Goal: Transaction & Acquisition: Purchase product/service

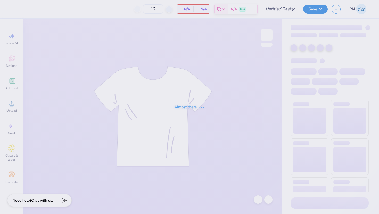
type input "TWN"
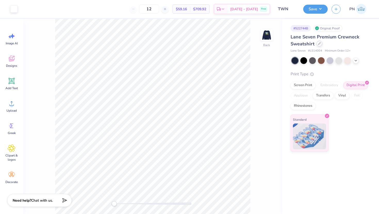
click at [319, 44] on icon at bounding box center [319, 43] width 3 height 3
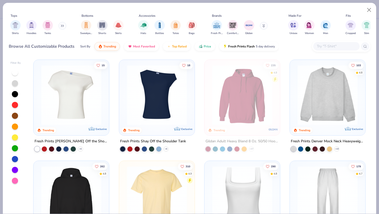
click at [234, 96] on img at bounding box center [242, 95] width 65 height 60
click at [242, 80] on img at bounding box center [242, 95] width 65 height 60
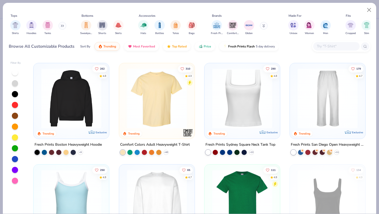
scroll to position [98, 0]
click at [74, 88] on img at bounding box center [71, 99] width 65 height 60
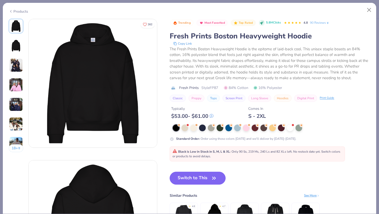
click at [11, 10] on icon at bounding box center [11, 11] width 4 height 6
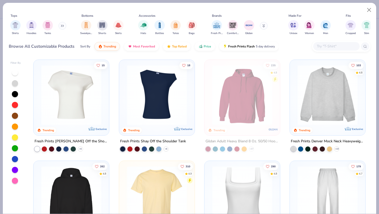
click at [328, 49] on div at bounding box center [336, 46] width 46 height 9
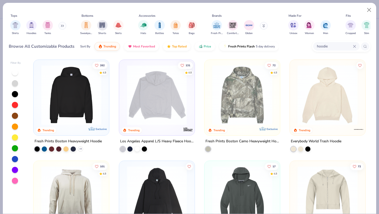
click at [124, 93] on img at bounding box center [91, 95] width 65 height 60
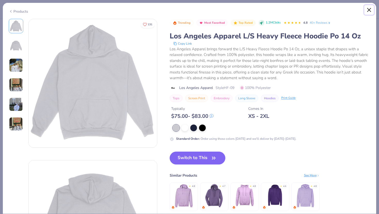
click at [370, 10] on button "Close" at bounding box center [370, 10] width 10 height 10
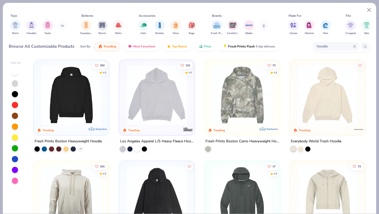
click at [73, 84] on img at bounding box center [71, 95] width 65 height 60
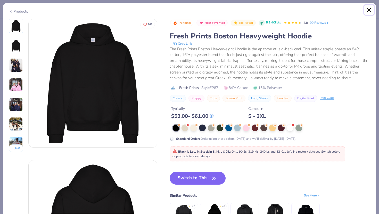
click at [367, 10] on button "Close" at bounding box center [370, 10] width 10 height 10
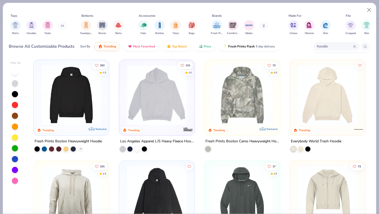
click at [323, 83] on img at bounding box center [327, 95] width 65 height 60
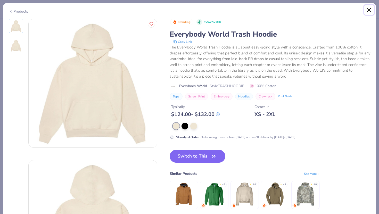
click at [368, 12] on button "Close" at bounding box center [370, 10] width 10 height 10
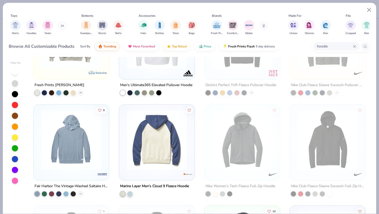
scroll to position [258, 0]
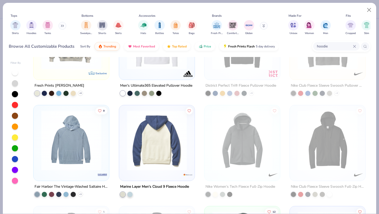
click at [84, 145] on img at bounding box center [71, 140] width 65 height 60
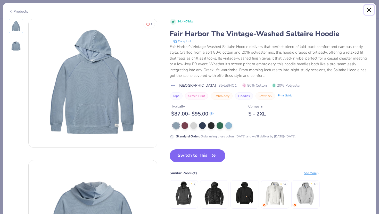
click at [369, 11] on button "Close" at bounding box center [370, 10] width 10 height 10
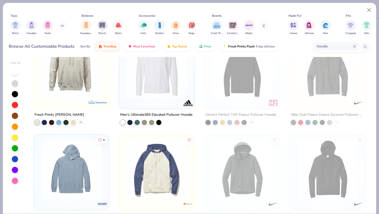
scroll to position [207, 0]
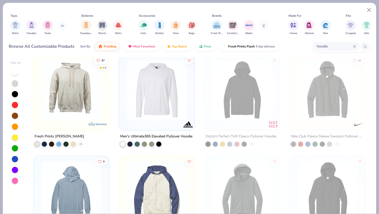
click at [156, 102] on img at bounding box center [156, 90] width 65 height 60
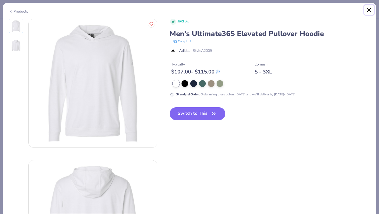
click at [368, 9] on button "Close" at bounding box center [370, 10] width 10 height 10
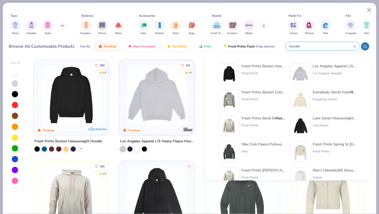
drag, startPoint x: 331, startPoint y: 48, endPoint x: 281, endPoint y: 45, distance: 49.9
click at [281, 45] on div "Browse All Customizable Products Sort By Trending Most Favorited Top Rated Pric…" at bounding box center [190, 46] width 362 height 14
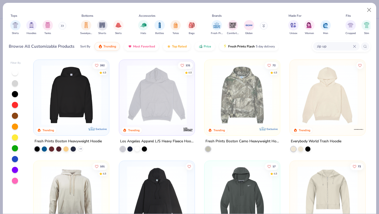
type input "zip up"
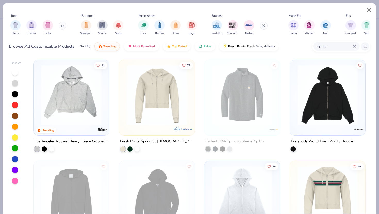
click at [160, 91] on img at bounding box center [156, 95] width 65 height 60
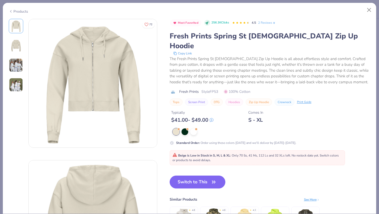
click at [22, 67] on img at bounding box center [16, 65] width 14 height 14
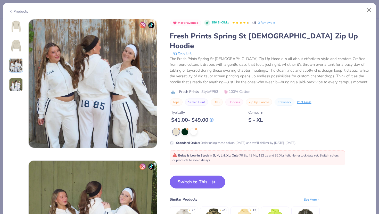
scroll to position [283, 0]
click at [15, 85] on img at bounding box center [16, 85] width 14 height 14
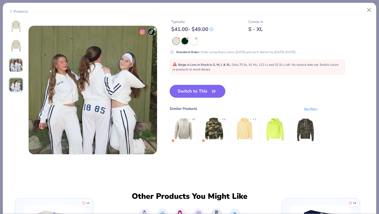
scroll to position [424, 0]
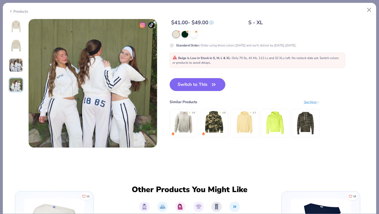
click at [13, 27] on img at bounding box center [16, 26] width 12 height 12
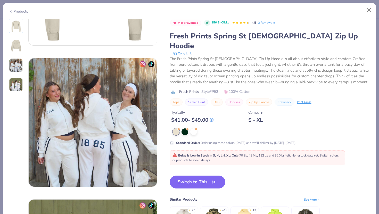
scroll to position [64, 0]
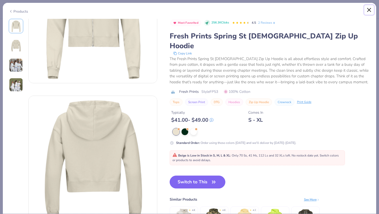
click at [367, 7] on button "Close" at bounding box center [370, 10] width 10 height 10
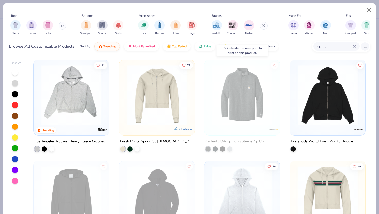
click at [238, 101] on img at bounding box center [242, 95] width 65 height 60
click at [317, 100] on img at bounding box center [327, 95] width 65 height 60
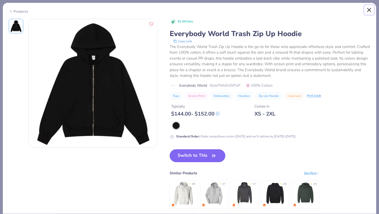
click at [370, 8] on button "Close" at bounding box center [370, 10] width 10 height 10
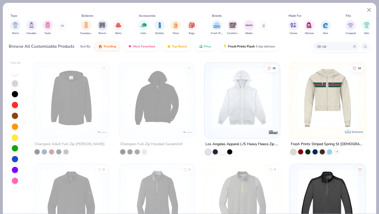
scroll to position [98, 0]
click at [255, 102] on img at bounding box center [242, 98] width 65 height 60
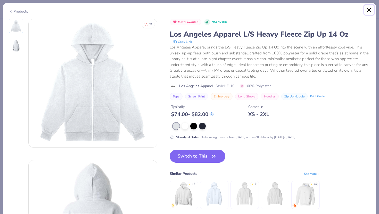
click at [368, 10] on button "Close" at bounding box center [370, 10] width 10 height 10
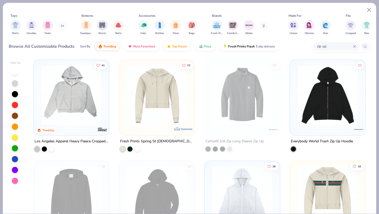
click at [162, 93] on img at bounding box center [156, 95] width 65 height 60
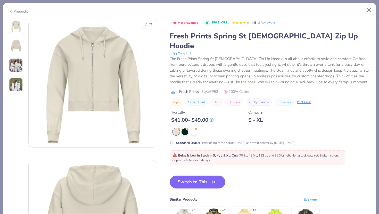
click at [199, 176] on button "Switch to This" at bounding box center [198, 182] width 56 height 13
type input "50"
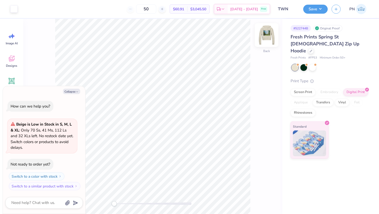
click at [268, 46] on div "Back" at bounding box center [267, 38] width 12 height 18
click at [264, 42] on img at bounding box center [266, 35] width 21 height 21
click at [308, 44] on div "Fresh Prints Spring St Ladies Zip Up Hoodie" at bounding box center [330, 44] width 78 height 21
click at [313, 48] on div at bounding box center [311, 51] width 6 height 6
type textarea "x"
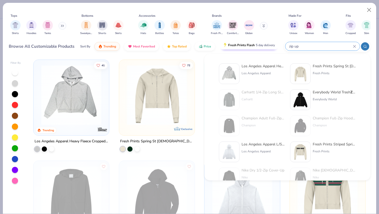
drag, startPoint x: 330, startPoint y: 45, endPoint x: 276, endPoint y: 44, distance: 54.4
click at [276, 44] on div "Browse All Customizable Products Sort By Trending Most Favorited Top Rated Pric…" at bounding box center [190, 46] width 362 height 14
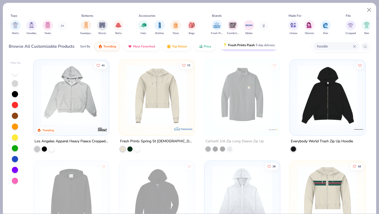
type input "hoodie"
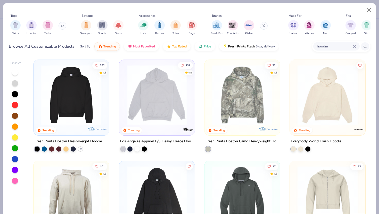
click at [70, 82] on img at bounding box center [71, 95] width 65 height 60
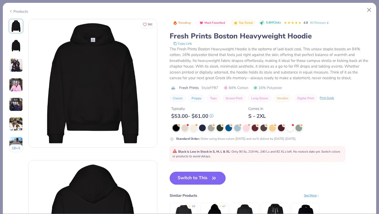
click at [198, 179] on button "Switch to This" at bounding box center [198, 178] width 56 height 13
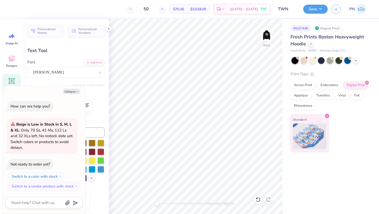
type textarea "x"
type input "9.50"
type input "1.02"
type input "5.54"
click at [356, 59] on icon at bounding box center [356, 60] width 4 height 4
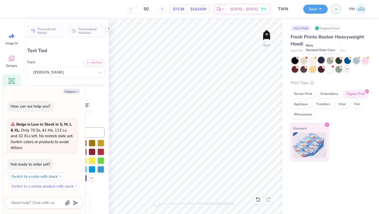
click at [323, 59] on div at bounding box center [321, 60] width 7 height 7
type textarea "x"
click at [39, 200] on textarea at bounding box center [37, 202] width 52 height 7
type textarea "h"
type textarea "x"
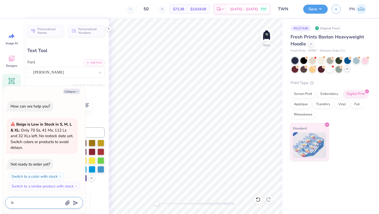
type textarea "ho"
type textarea "x"
type textarea "how"
type textarea "x"
type textarea "how"
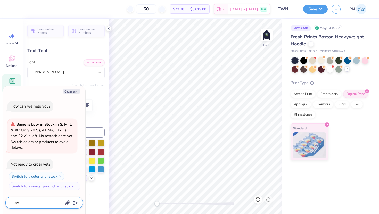
type textarea "x"
type textarea "how m"
type textarea "x"
type textarea "how mu"
type textarea "x"
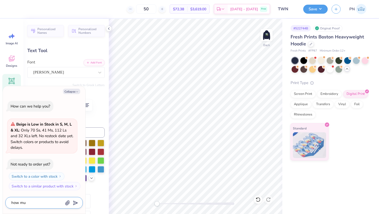
type textarea "how muc"
type textarea "x"
type textarea "how much"
type textarea "x"
type textarea "how much"
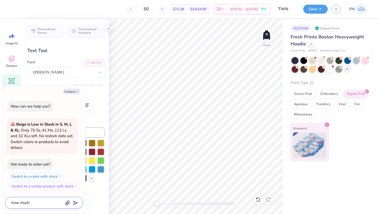
type textarea "x"
type textarea "how much p"
type textarea "x"
type textarea "how much pe"
type textarea "x"
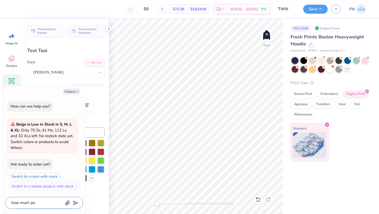
type textarea "how much per"
type textarea "x"
type textarea "how much per"
type textarea "x"
type textarea "how much per h"
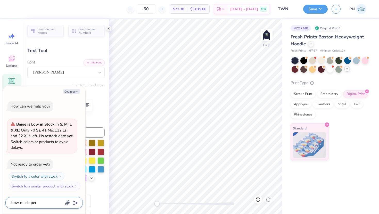
type textarea "x"
type textarea "how much per ho"
type textarea "x"
type textarea "how much per hod"
type textarea "x"
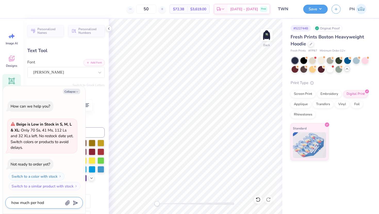
type textarea "how much per hodd"
type textarea "x"
type textarea "how much per hod"
type textarea "x"
type textarea "how much per ho"
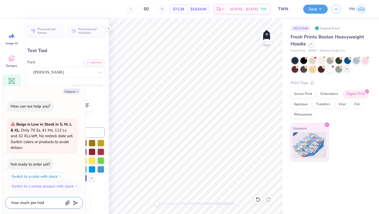
type textarea "x"
type textarea "how much per hoo"
type textarea "x"
type textarea "how much per hood"
type textarea "x"
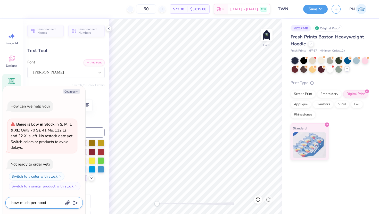
type textarea "how much per hoodi"
type textarea "x"
type textarea "how much per hoodie"
type textarea "x"
type textarea "how much per hoodie"
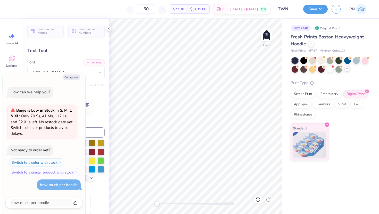
type textarea "x"
click at [73, 79] on button "Collapse" at bounding box center [71, 77] width 17 height 5
type textarea "x"
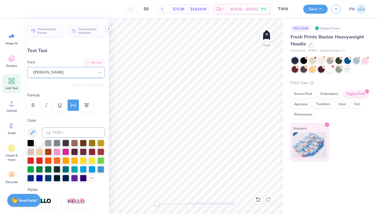
click at [69, 73] on div "Alex Brush" at bounding box center [64, 72] width 62 height 8
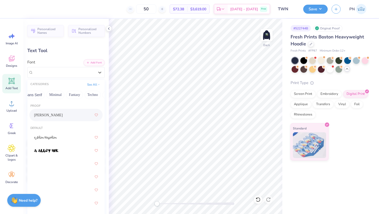
scroll to position [0, 141]
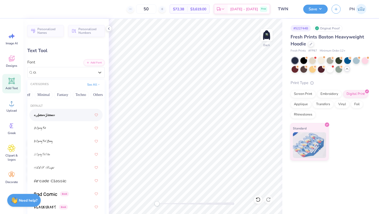
type input "cur"
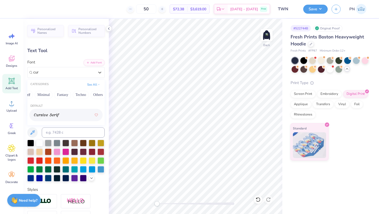
type textarea "x"
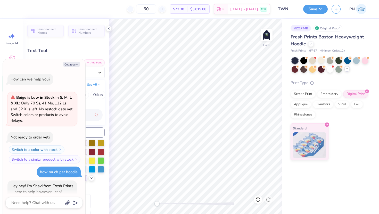
scroll to position [17, 0]
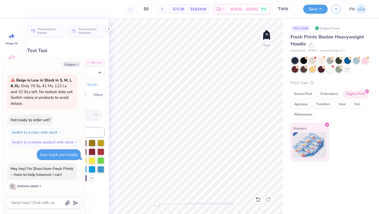
type input "cursiv"
click at [36, 204] on textarea at bounding box center [37, 202] width 52 height 7
type textarea "x"
type input "5.73"
type textarea "x"
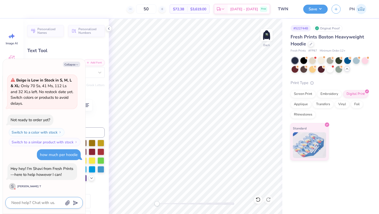
type textarea "w"
type textarea "x"
type textarea "wh"
type textarea "x"
type textarea "wha"
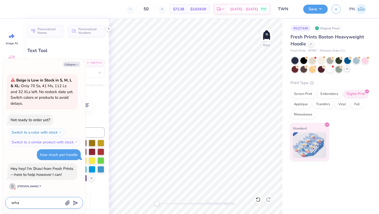
type textarea "x"
type textarea "what"
type textarea "x"
type textarea "whats"
type textarea "x"
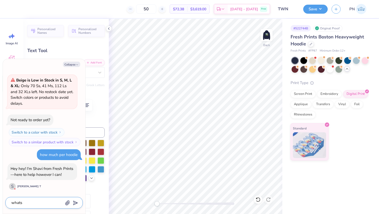
type textarea "whats"
type textarea "x"
type textarea "whats t"
type textarea "x"
type textarea "whats th"
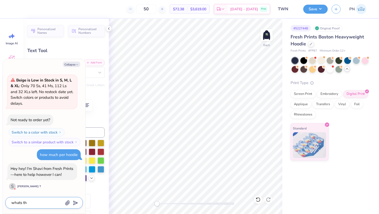
type textarea "x"
type textarea "whats the"
type textarea "x"
type textarea "whats the"
type textarea "x"
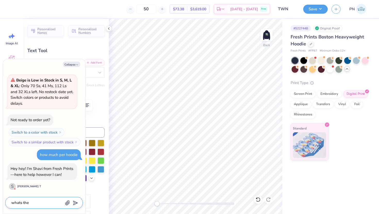
type textarea "whats the c"
type textarea "x"
type textarea "whats the co"
type textarea "x"
type textarea "whats the cos"
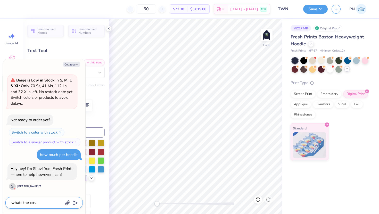
type textarea "x"
type textarea "whats the cos"
type textarea "x"
type textarea "whats the cos"
type textarea "x"
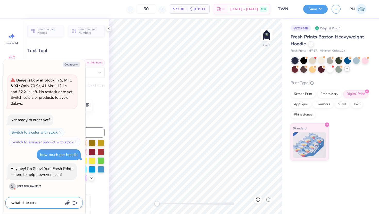
type textarea "whats the cost"
type textarea "x"
type textarea "whats the cost"
type textarea "x"
type textarea "whats the cost f"
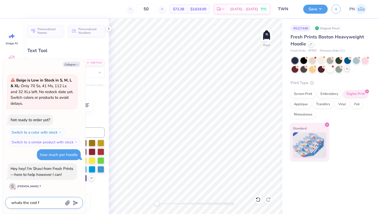
type textarea "x"
type textarea "whats the cost fo"
type textarea "x"
type textarea "whats the cost for"
type textarea "x"
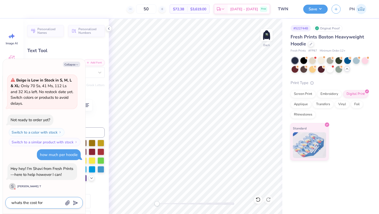
type textarea "whats the cost for"
type textarea "x"
type textarea "whats the cost for e"
type textarea "x"
type textarea "whats the cost for ea"
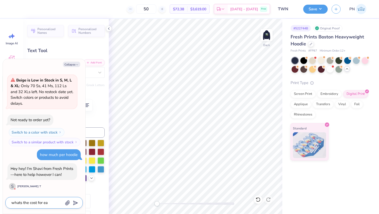
type textarea "x"
type textarea "whats the cost for eac"
type textarea "x"
type textarea "whats the cost for each"
type textarea "x"
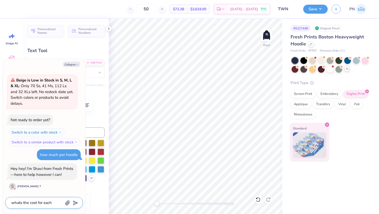
type textarea "whats the cost for each"
type textarea "x"
type textarea "whats the cost for each h"
type textarea "x"
type textarea "whats the cost for each ho"
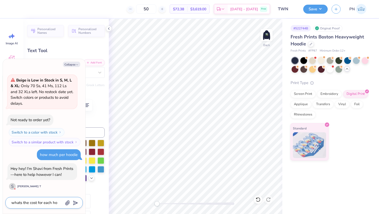
type textarea "x"
type textarea "whats the cost for each hoo"
type textarea "x"
type textarea "whats the cost for each hood"
type textarea "x"
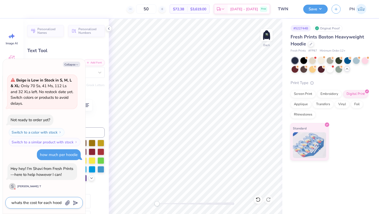
type textarea "whats the cost for each hoodi"
type textarea "x"
type textarea "whats the cost for each hoodie"
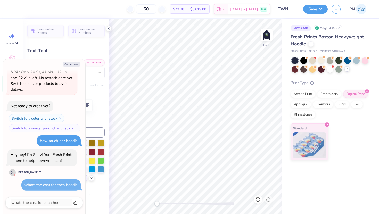
type textarea "x"
click at [67, 66] on button "Collapse" at bounding box center [71, 64] width 17 height 5
type textarea "x"
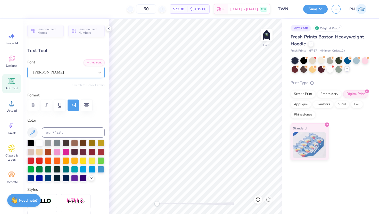
click at [58, 76] on div at bounding box center [63, 72] width 61 height 7
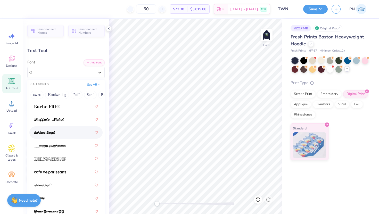
scroll to position [716, 0]
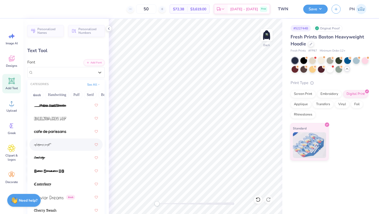
click at [61, 145] on div at bounding box center [66, 144] width 64 height 9
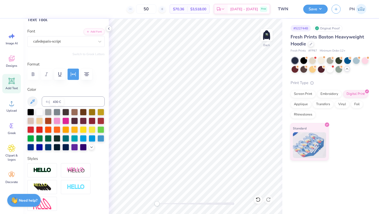
scroll to position [30, 0]
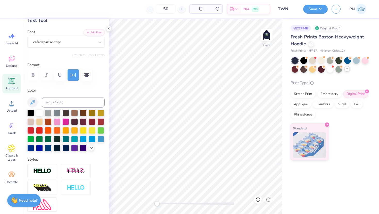
type input "11.71"
type input "2.30"
type input "5.66"
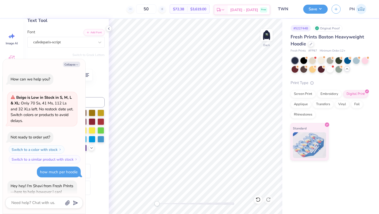
type textarea "x"
type input "5.60"
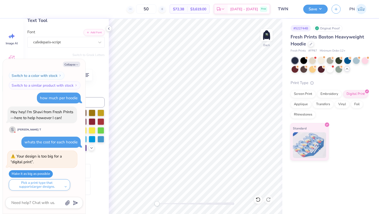
click at [37, 174] on button "Make it as big as possible" at bounding box center [31, 173] width 44 height 7
type textarea "x"
type input "15.00"
type input "2.95"
click at [69, 65] on button "Collapse" at bounding box center [71, 64] width 17 height 5
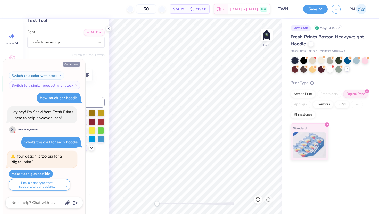
type textarea "x"
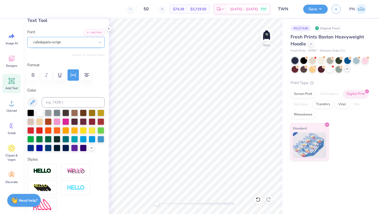
click at [61, 46] on div "cafedeparis-script" at bounding box center [64, 42] width 62 height 8
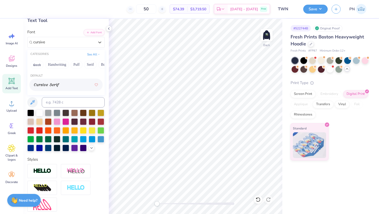
type input "cursive"
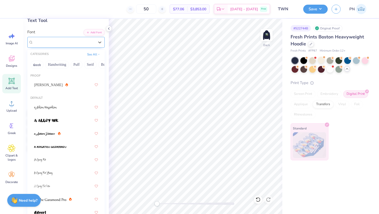
click at [66, 41] on div "Cursive Serif" at bounding box center [64, 42] width 62 height 8
click at [65, 64] on button "Calligraphy" at bounding box center [64, 65] width 23 height 8
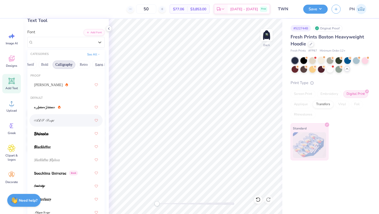
click at [56, 119] on div at bounding box center [66, 120] width 64 height 9
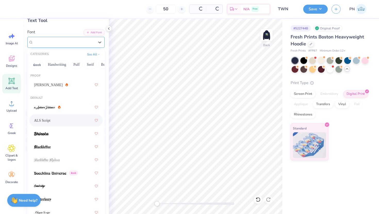
click at [72, 44] on div "ALS Script" at bounding box center [64, 42] width 62 height 8
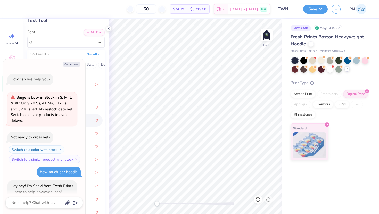
scroll to position [127, 0]
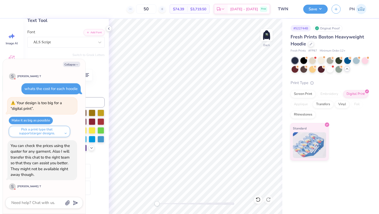
type textarea "x"
type input "14.10"
type input "1.24"
type input "6.45"
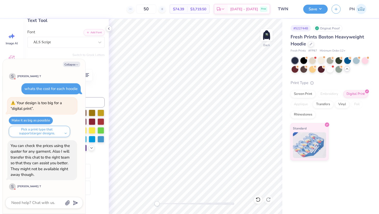
type textarea "x"
type textarea "TheWomen's Network"
type textarea "x"
type textarea "TheWomen's Network"
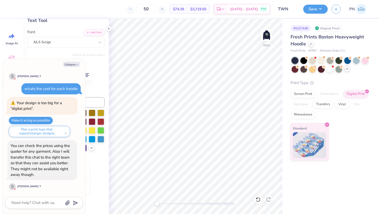
scroll to position [0, 0]
type textarea "x"
type textarea "The Women's Network"
click at [74, 65] on button "Collapse" at bounding box center [71, 64] width 17 height 5
type textarea "x"
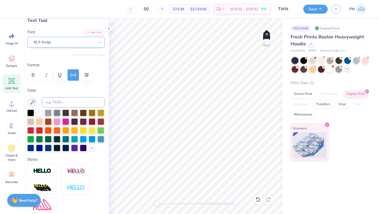
click at [66, 42] on div "ALS Script" at bounding box center [64, 42] width 62 height 8
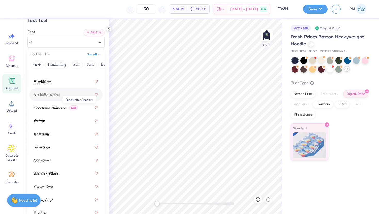
scroll to position [72, 0]
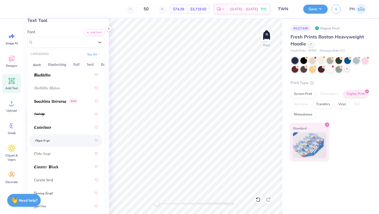
click at [55, 142] on div at bounding box center [66, 140] width 64 height 9
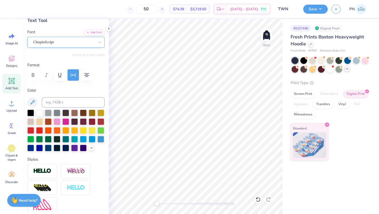
click at [66, 45] on div "ChopinScript" at bounding box center [64, 42] width 62 height 8
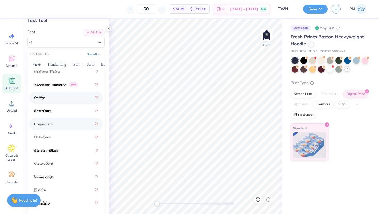
scroll to position [88, 0]
click at [59, 134] on div at bounding box center [66, 137] width 64 height 9
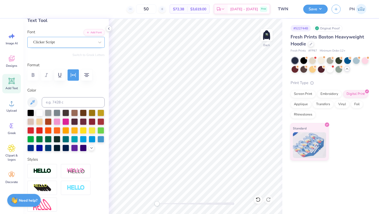
click at [73, 47] on div "Clicker Script" at bounding box center [65, 42] width 77 height 11
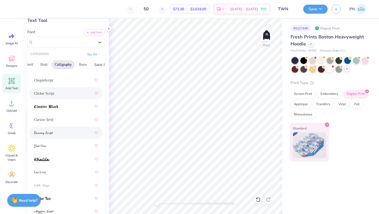
scroll to position [132, 0]
click at [55, 149] on div at bounding box center [66, 146] width 64 height 9
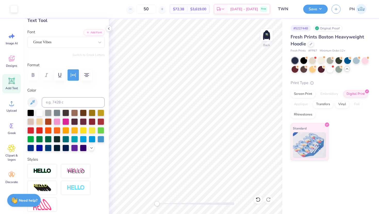
type input "13.40"
type input "1.60"
type input "6.27"
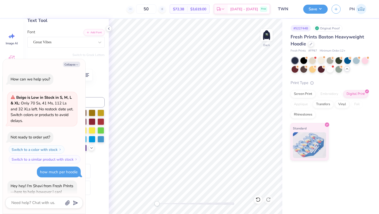
type textarea "x"
type input "6.21"
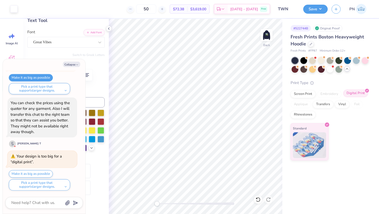
click at [364, 90] on div "Digital Print" at bounding box center [355, 94] width 25 height 8
click at [303, 94] on div "Screen Print" at bounding box center [303, 94] width 25 height 8
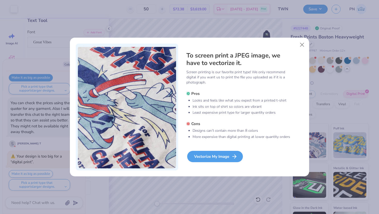
click at [220, 156] on div "Vectorize My Image" at bounding box center [215, 156] width 56 height 11
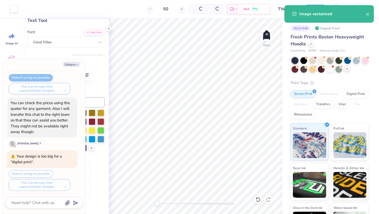
scroll to position [213, 0]
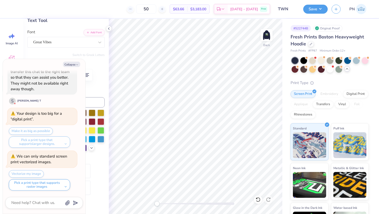
type textarea "x"
type input "14.70"
type input "1.76"
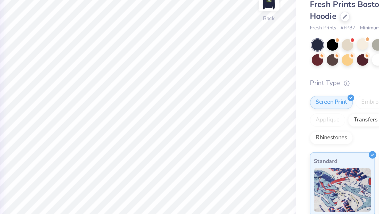
type textarea "x"
type input "6.14"
type textarea "x"
type input "6.15"
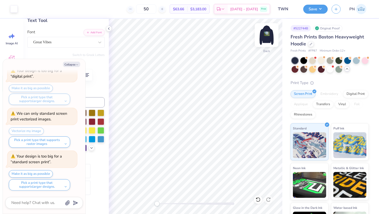
click at [264, 36] on img at bounding box center [266, 35] width 21 height 21
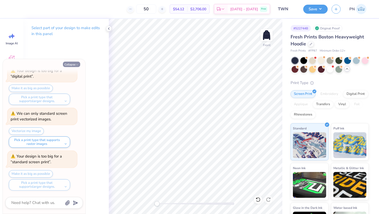
click at [73, 64] on button "Collapse" at bounding box center [71, 64] width 17 height 5
type textarea "x"
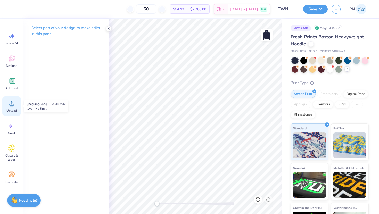
click at [13, 110] on span "Upload" at bounding box center [11, 111] width 10 height 4
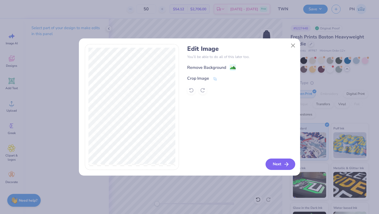
click at [277, 165] on button "Next" at bounding box center [281, 164] width 30 height 11
